Goal: Task Accomplishment & Management: Use online tool/utility

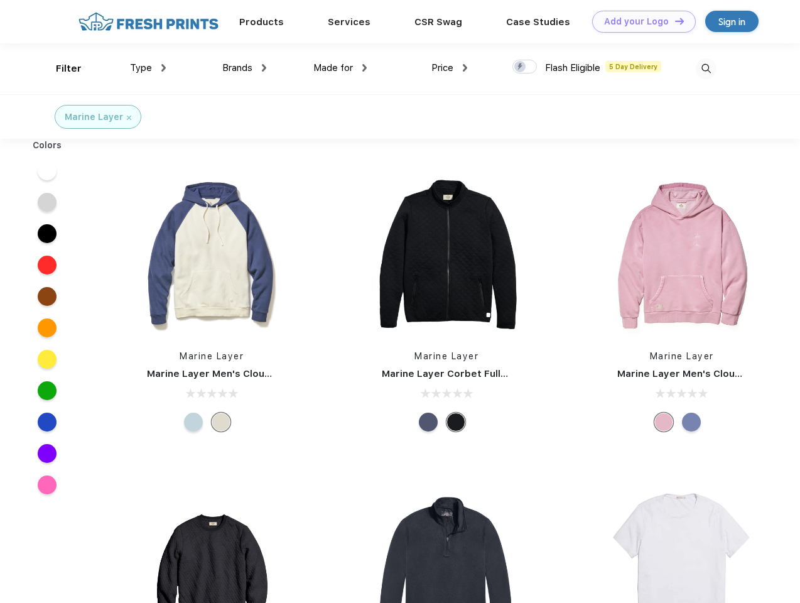
click at [639, 21] on link "Add your Logo Design Tool" at bounding box center [644, 22] width 104 height 22
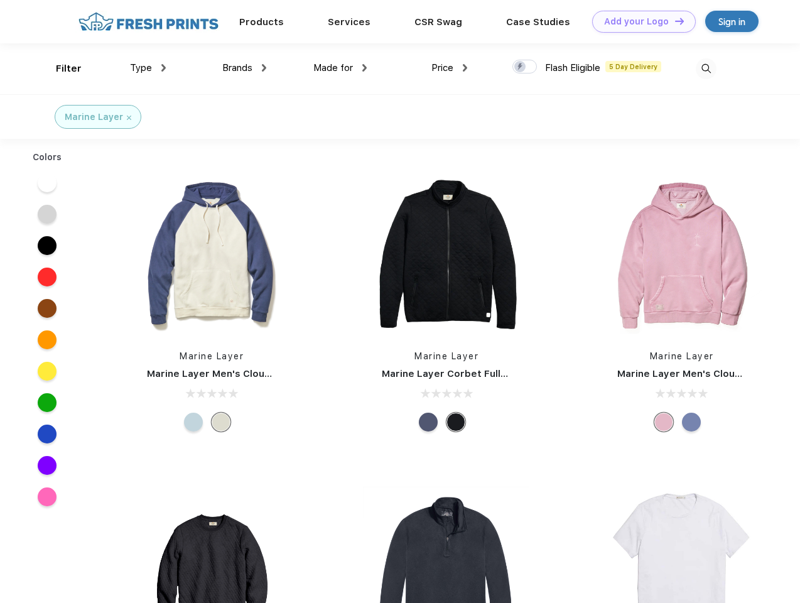
click at [0, 0] on div "Design Tool" at bounding box center [0, 0] width 0 height 0
click at [674, 21] on link "Add your Logo Design Tool" at bounding box center [644, 22] width 104 height 22
click at [60, 68] on div "Filter" at bounding box center [69, 69] width 26 height 14
click at [148, 68] on span "Type" at bounding box center [141, 67] width 22 height 11
click at [244, 68] on span "Brands" at bounding box center [237, 67] width 30 height 11
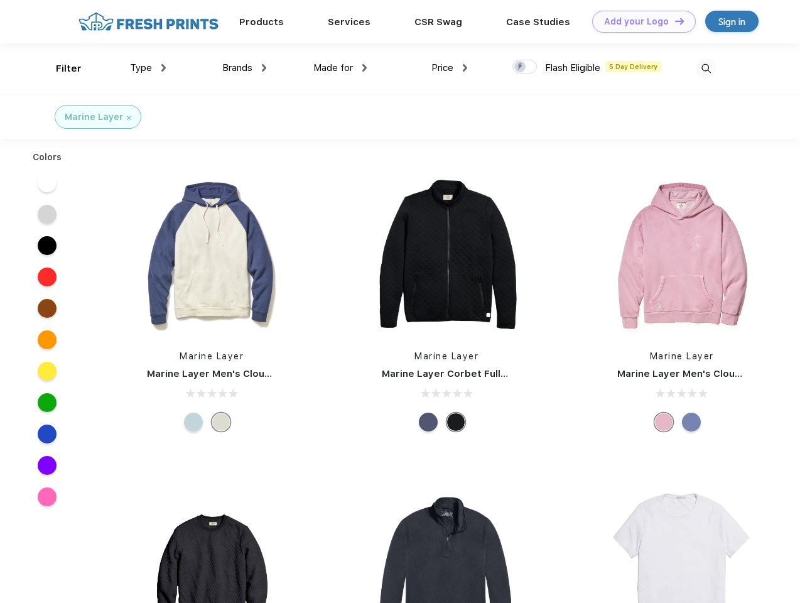
click at [340, 68] on span "Made for" at bounding box center [333, 67] width 40 height 11
click at [449, 68] on span "Price" at bounding box center [442, 67] width 22 height 11
click at [525, 67] on div at bounding box center [524, 67] width 24 height 14
click at [520, 67] on input "checkbox" at bounding box center [516, 63] width 8 height 8
click at [706, 68] on img at bounding box center [706, 68] width 21 height 21
